Goal: Task Accomplishment & Management: Manage account settings

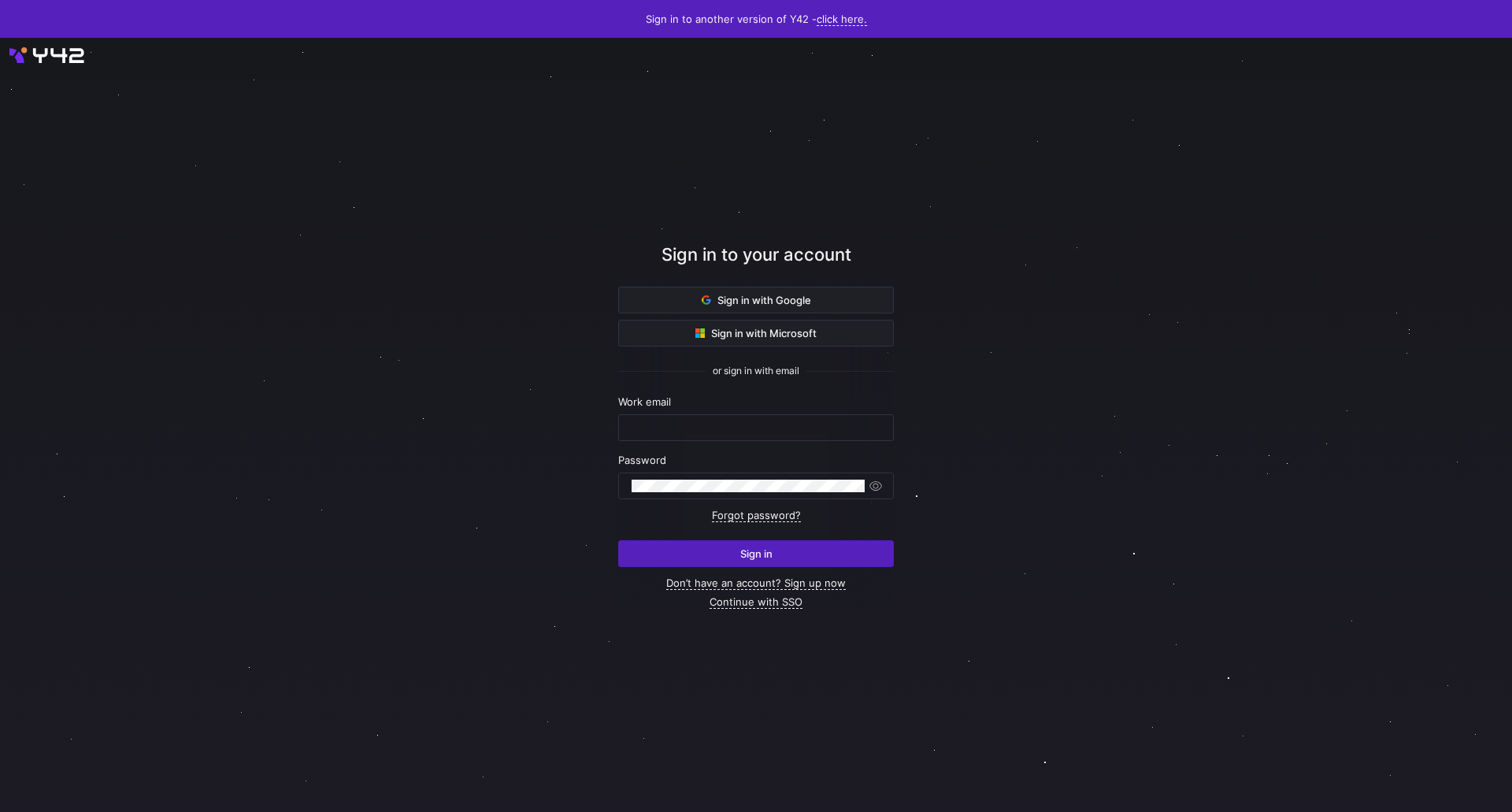
click at [647, 442] on form "Work email Password Forgot password? Sign in" at bounding box center [756, 481] width 276 height 172
click at [686, 432] on input "text" at bounding box center [755, 427] width 248 height 12
type input "[EMAIL_ADDRESS][DOMAIN_NAME]"
click at [618, 540] on button "Sign in" at bounding box center [756, 554] width 276 height 27
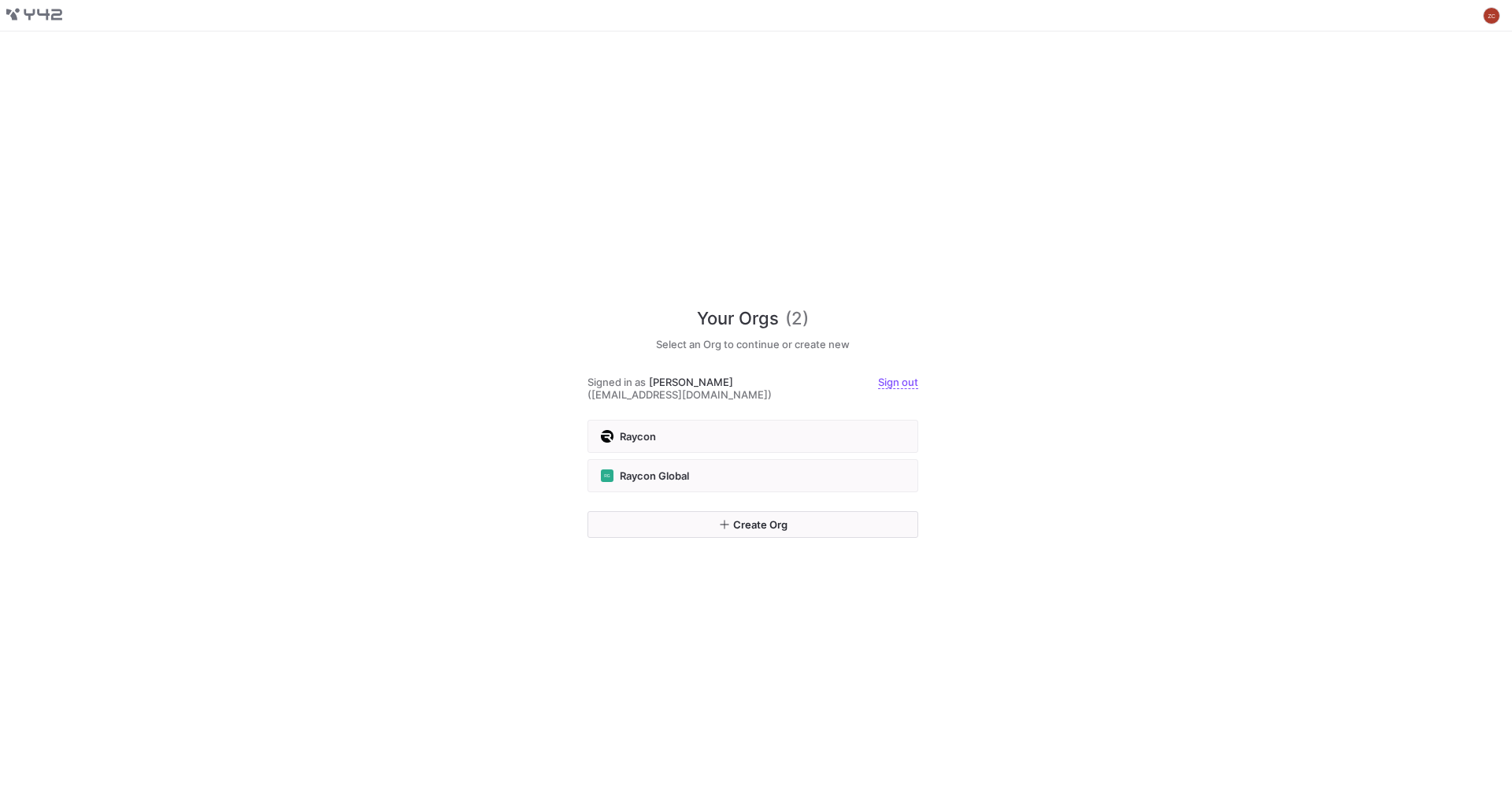
click at [686, 432] on div "Raycon" at bounding box center [753, 436] width 304 height 12
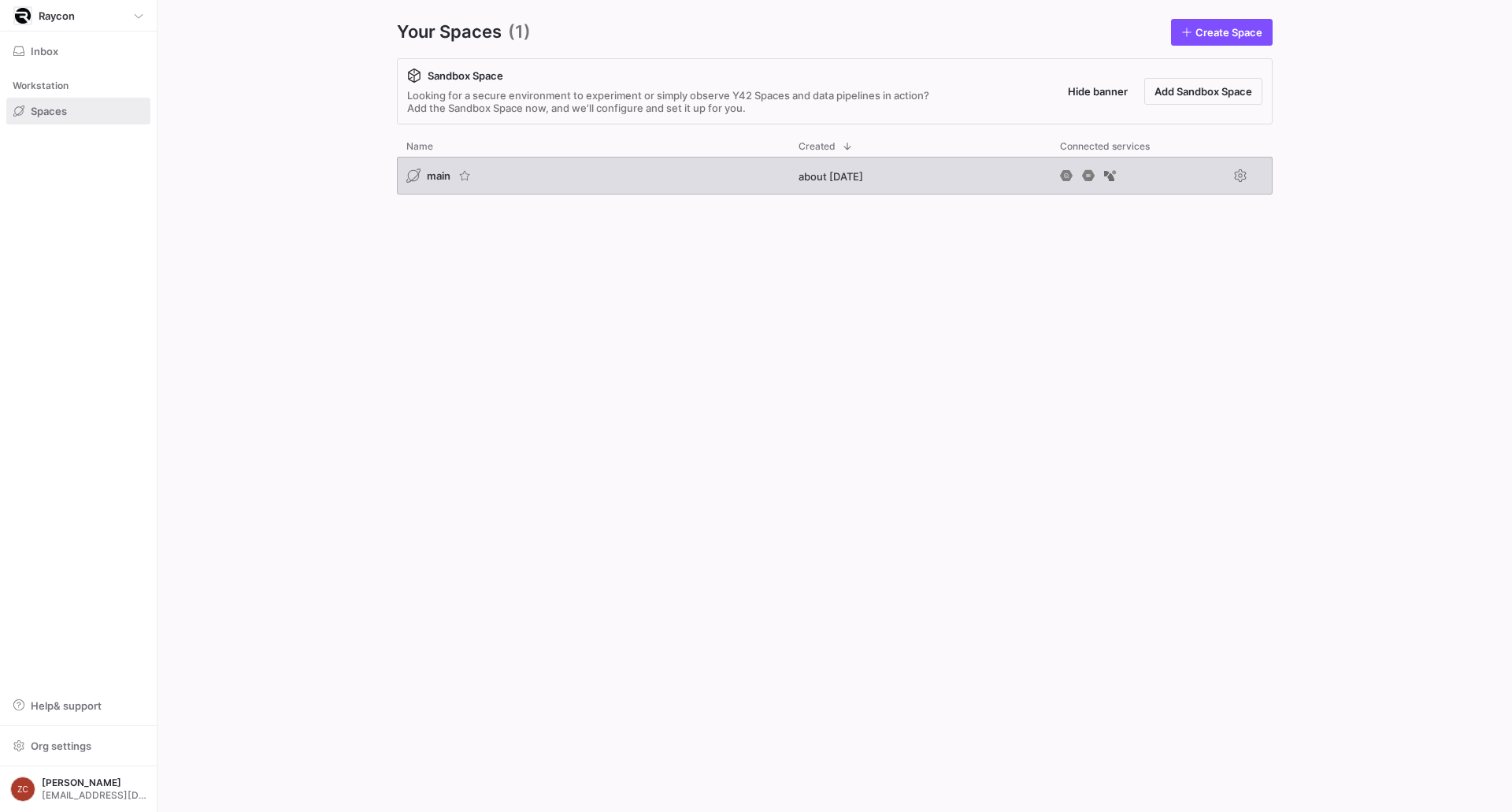
click at [643, 176] on div "main" at bounding box center [593, 175] width 392 height 37
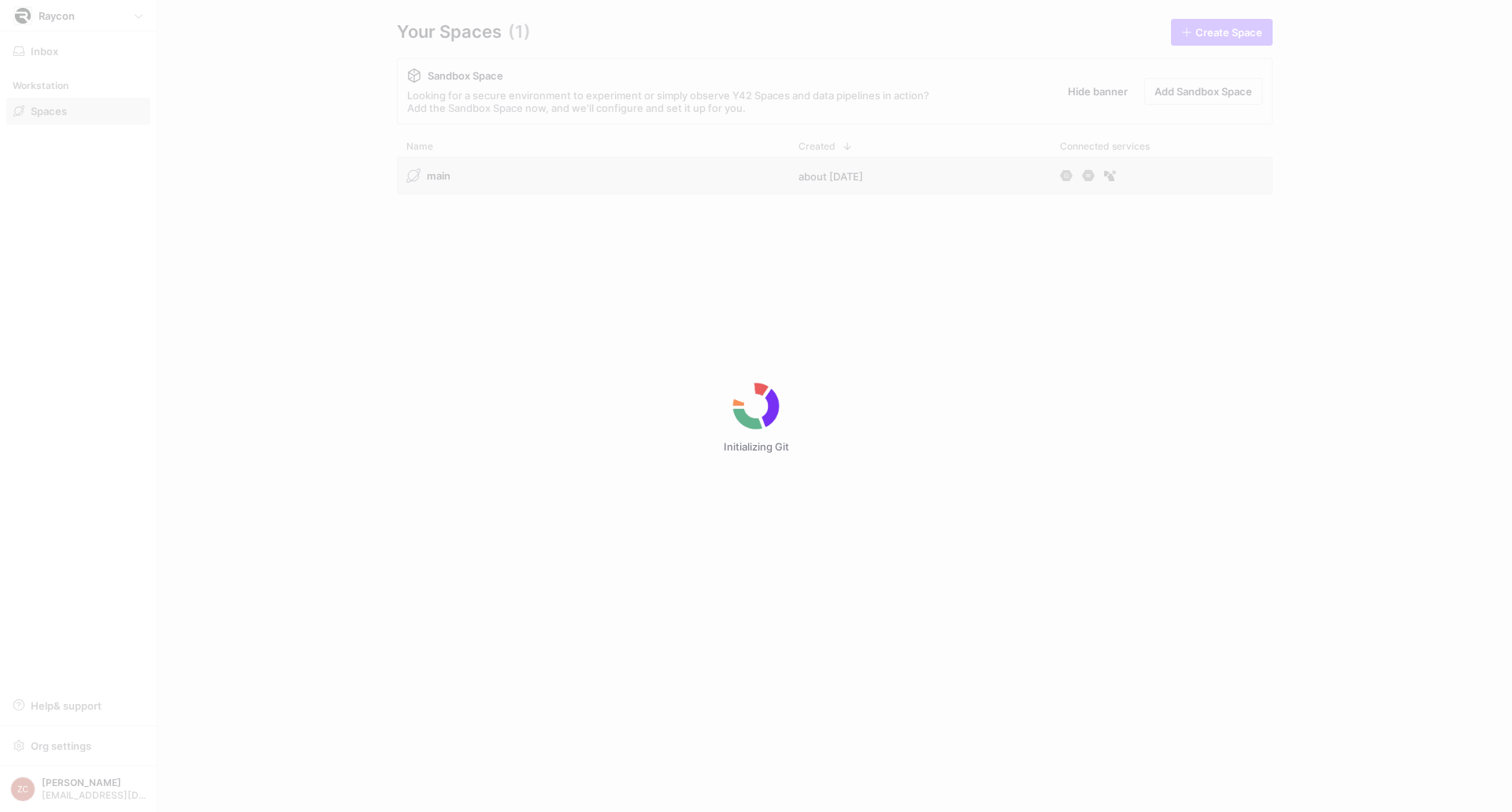
click at [1237, 177] on div "Initializing Git" at bounding box center [756, 406] width 1512 height 812
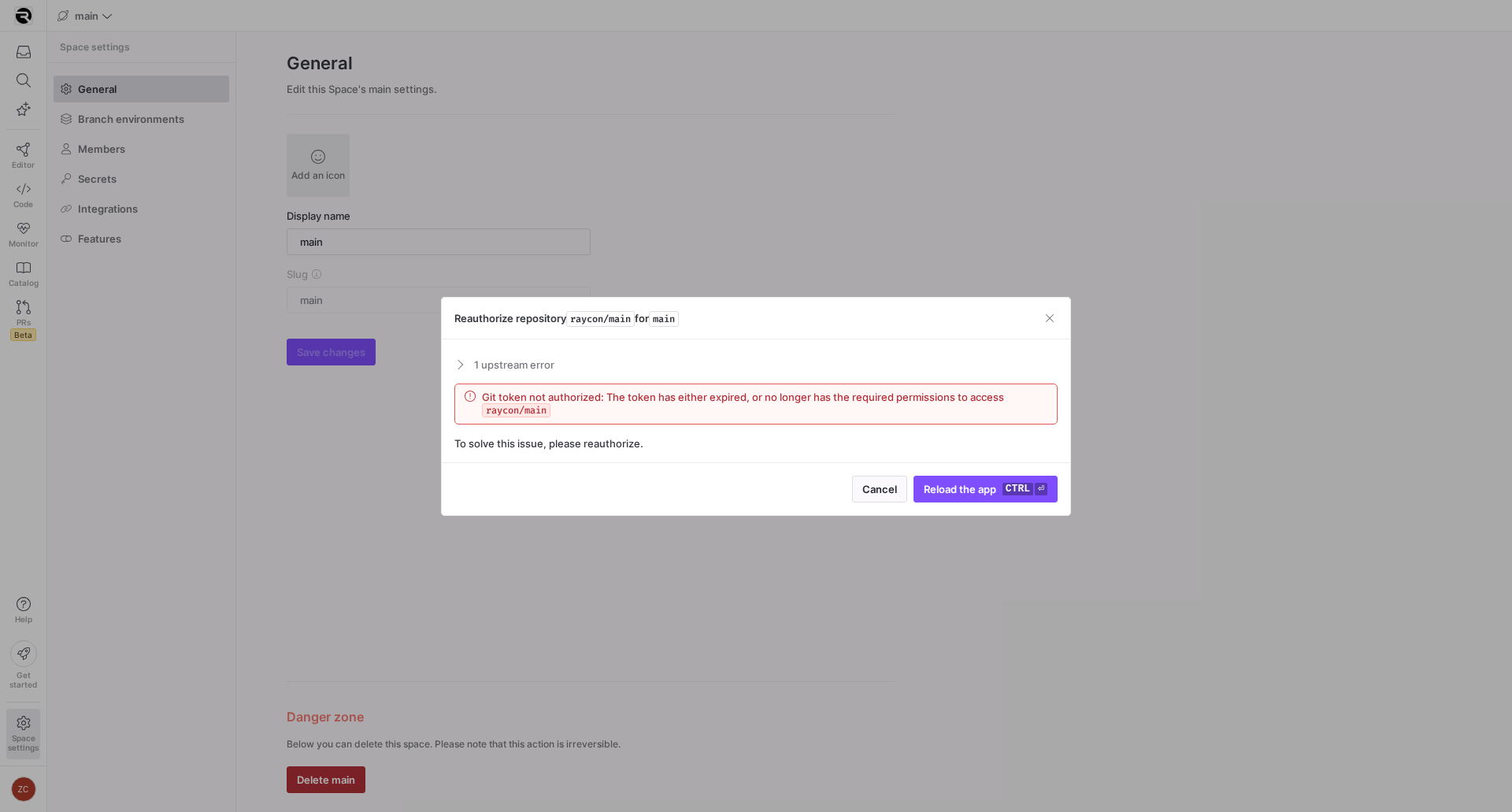
click at [460, 374] on mat-expansion-panel-header "1 upstream error" at bounding box center [756, 365] width 603 height 25
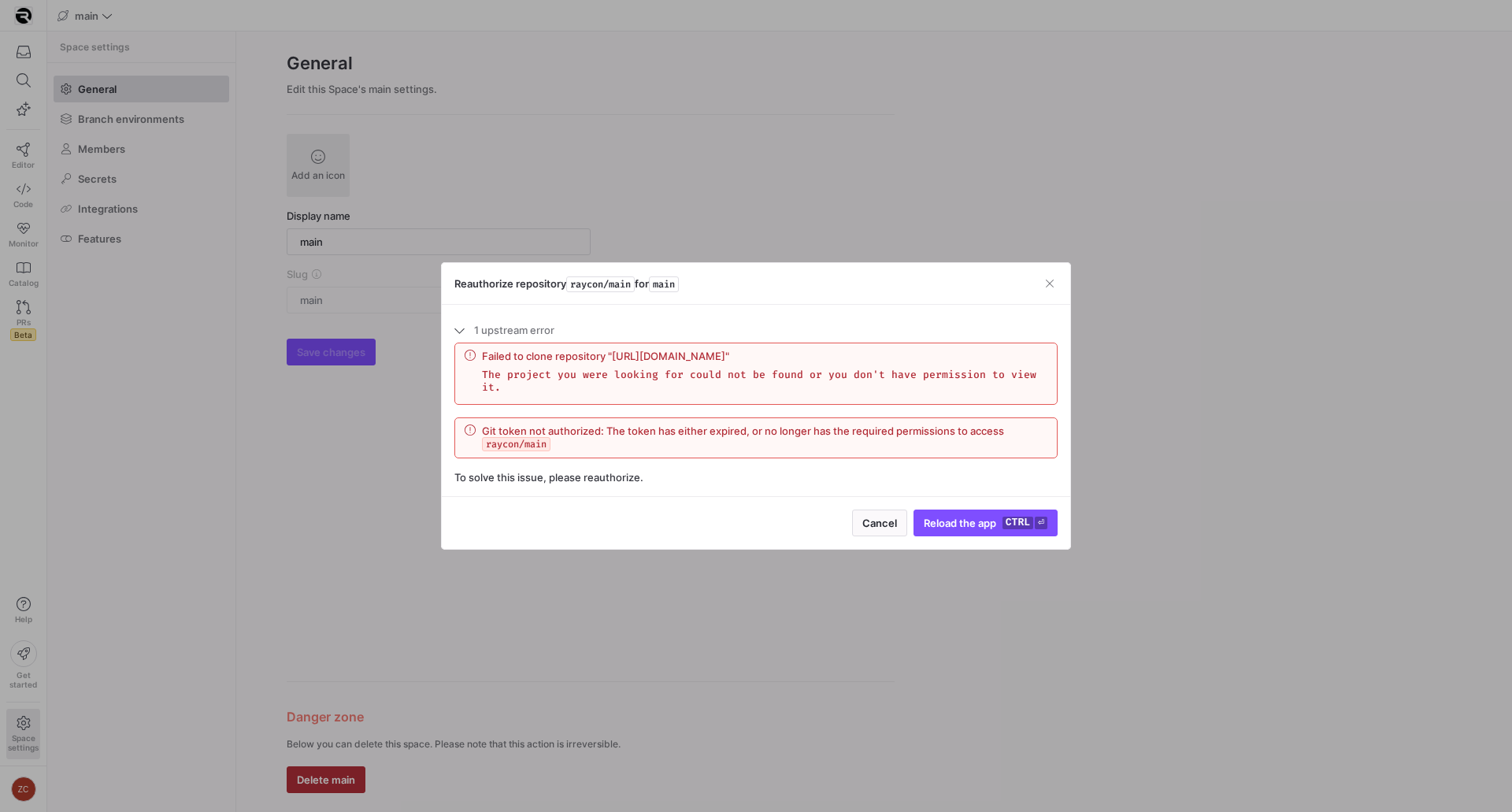
click at [189, 676] on div at bounding box center [756, 406] width 1512 height 812
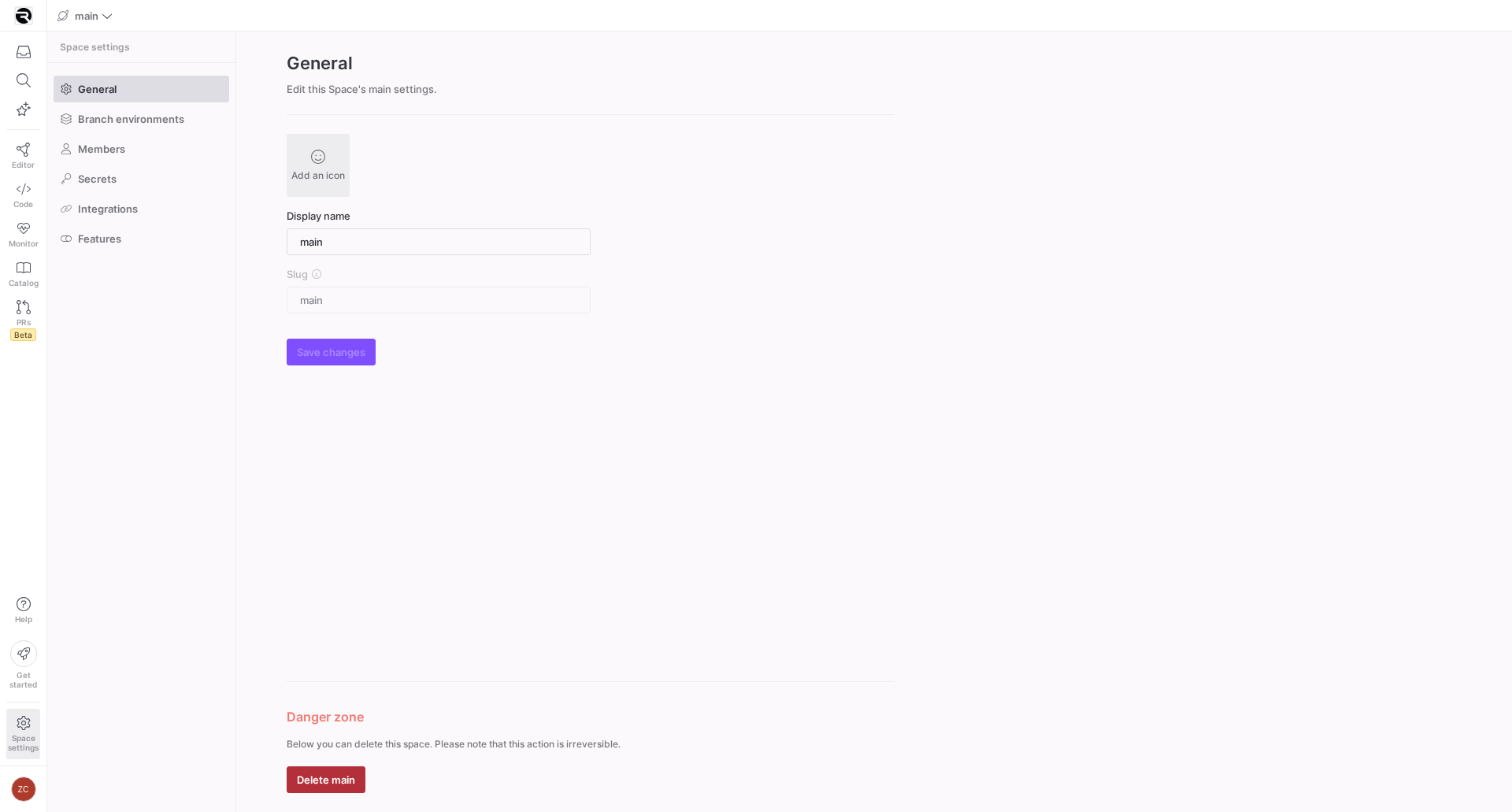
click at [25, 722] on icon at bounding box center [23, 723] width 13 height 14
click at [149, 92] on span at bounding box center [140, 89] width 174 height 25
click at [148, 136] on span at bounding box center [140, 149] width 174 height 25
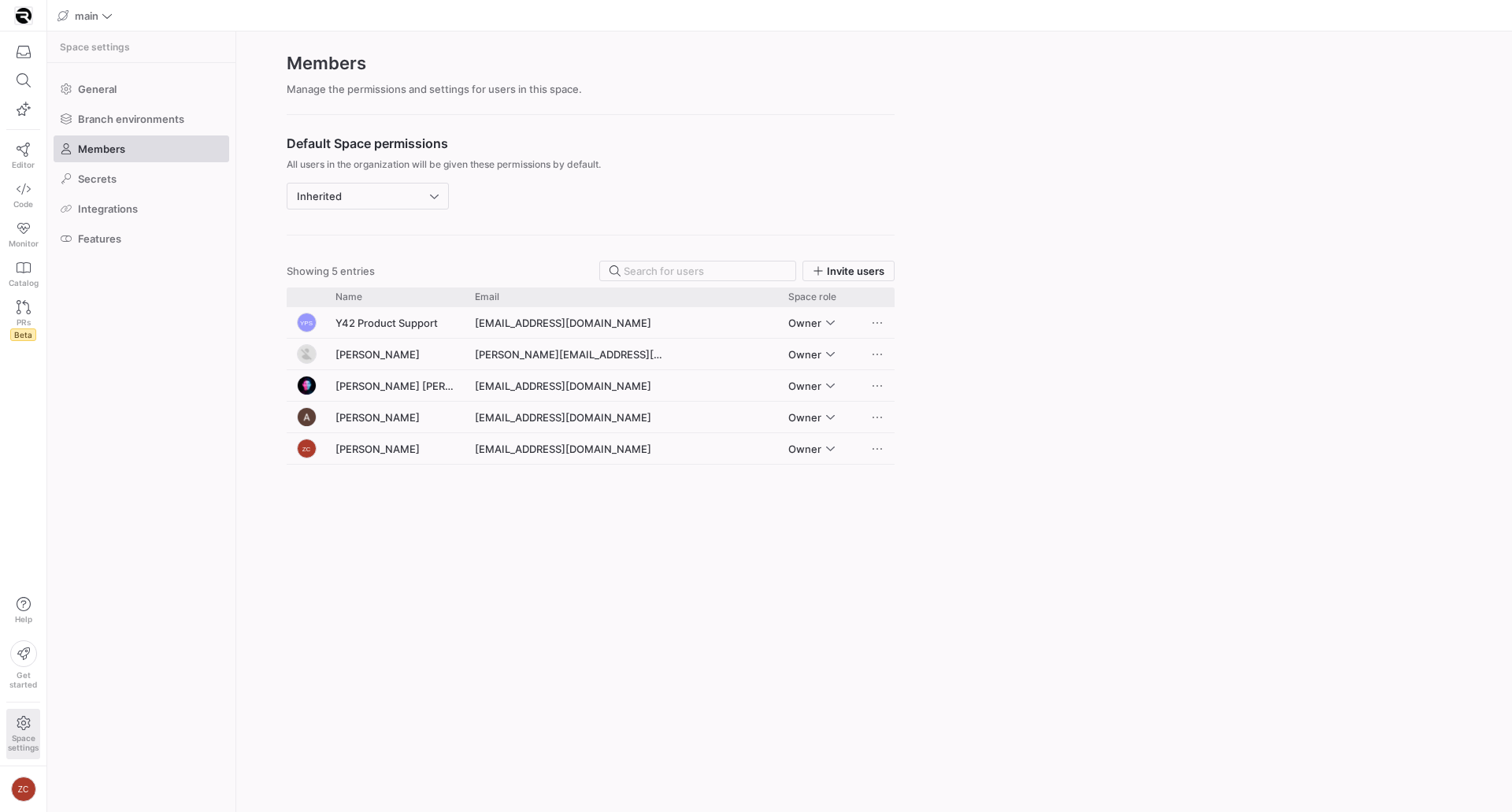
click at [415, 564] on div "YPS Y42 Product Support mail-product-support@y42.com Owner Aadil Mufti aadil.mu…" at bounding box center [591, 550] width 608 height 486
